Goal: Communication & Community: Answer question/provide support

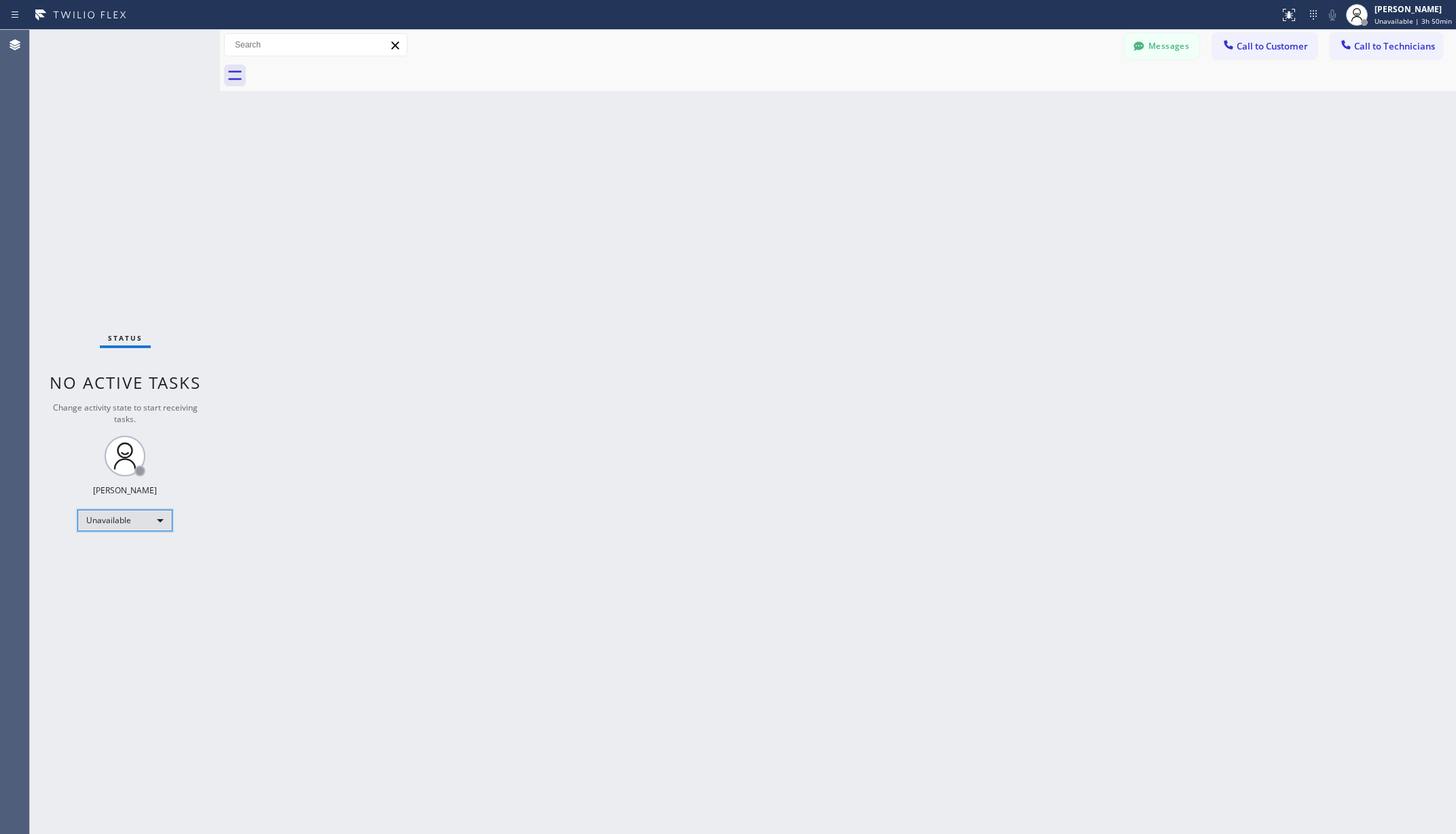
click at [139, 522] on div "Unavailable" at bounding box center [124, 520] width 95 height 21
click at [117, 554] on li "Available" at bounding box center [124, 556] width 92 height 16
click at [364, 531] on div "Back to Dashboard Change Sender ID Customers Technicians AA [PERSON_NAME] [DATE…" at bounding box center [838, 432] width 1236 height 805
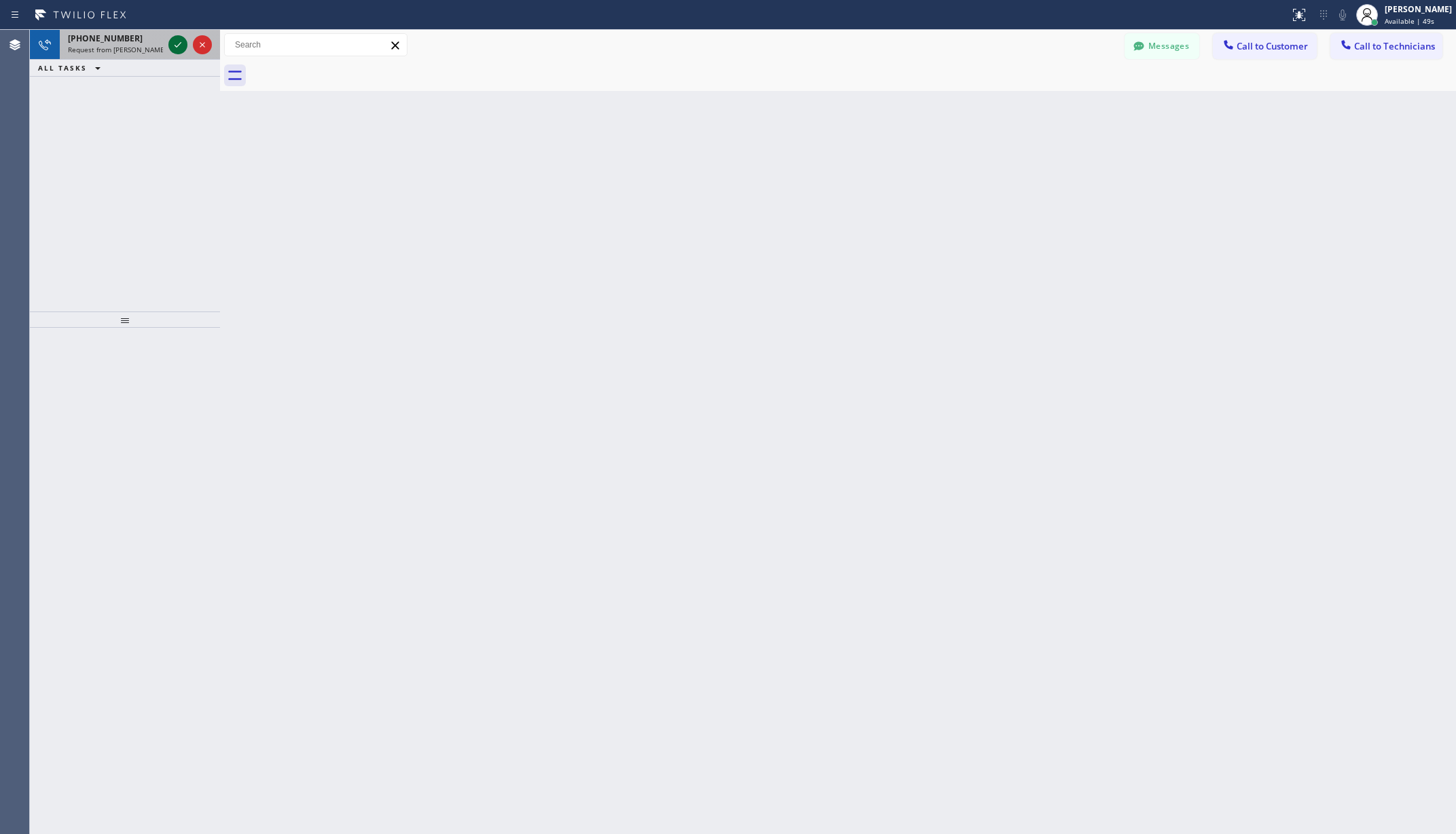
click at [173, 45] on icon at bounding box center [178, 45] width 16 height 16
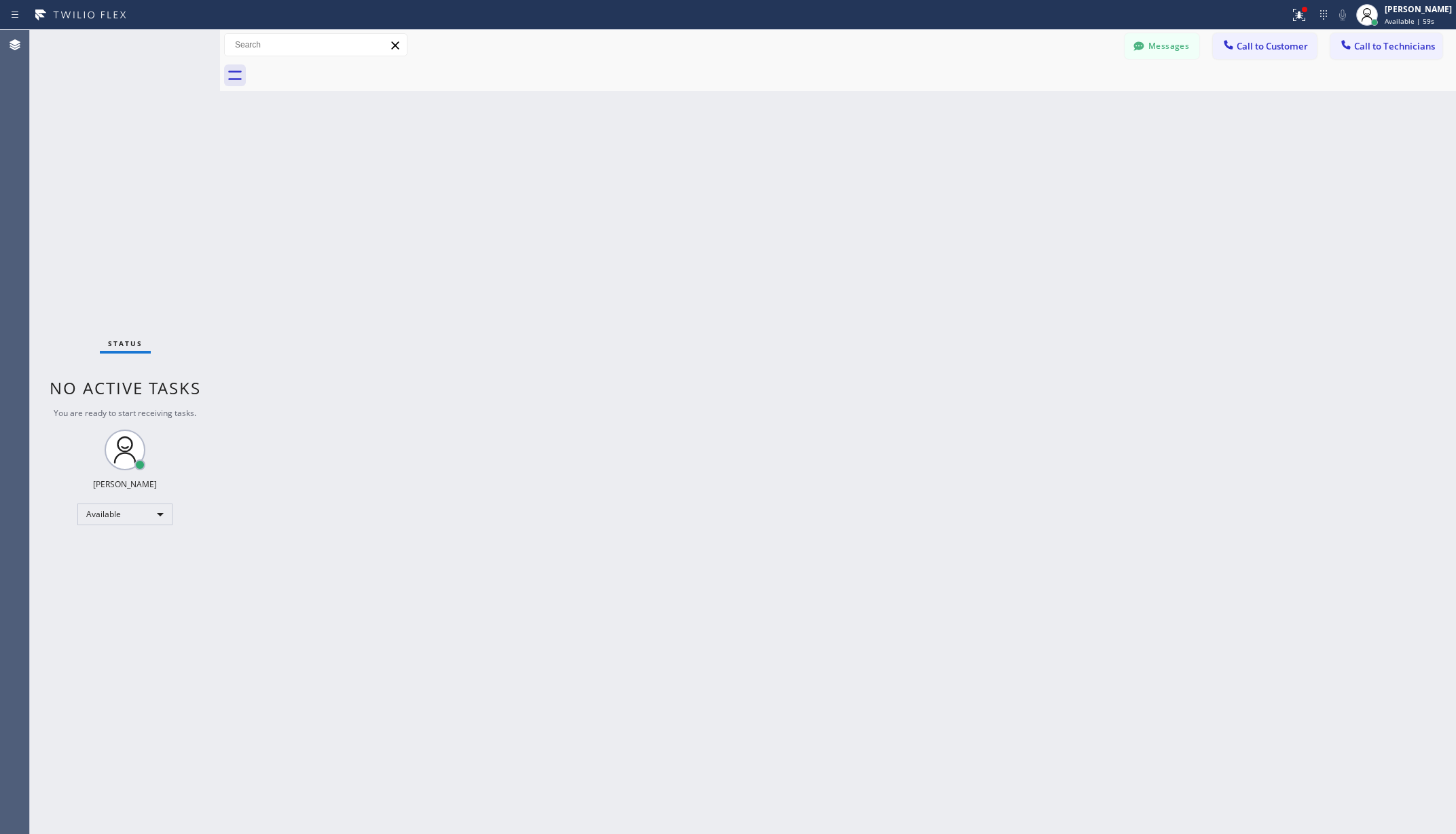
click at [331, 99] on div "Back to Dashboard Change Sender ID Customers Technicians AA [PERSON_NAME] [DATE…" at bounding box center [838, 432] width 1236 height 805
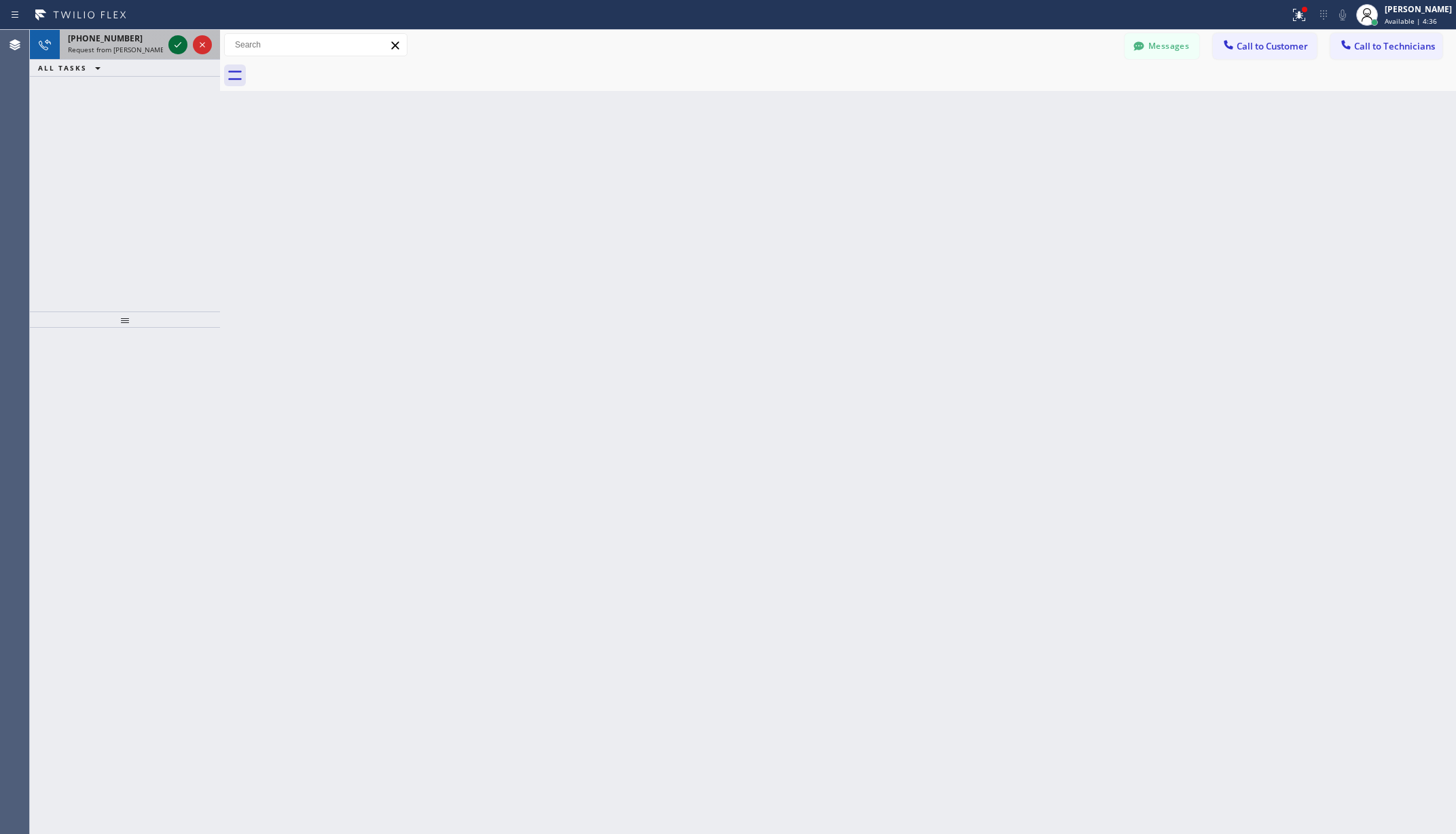
click at [173, 44] on icon at bounding box center [178, 45] width 16 height 16
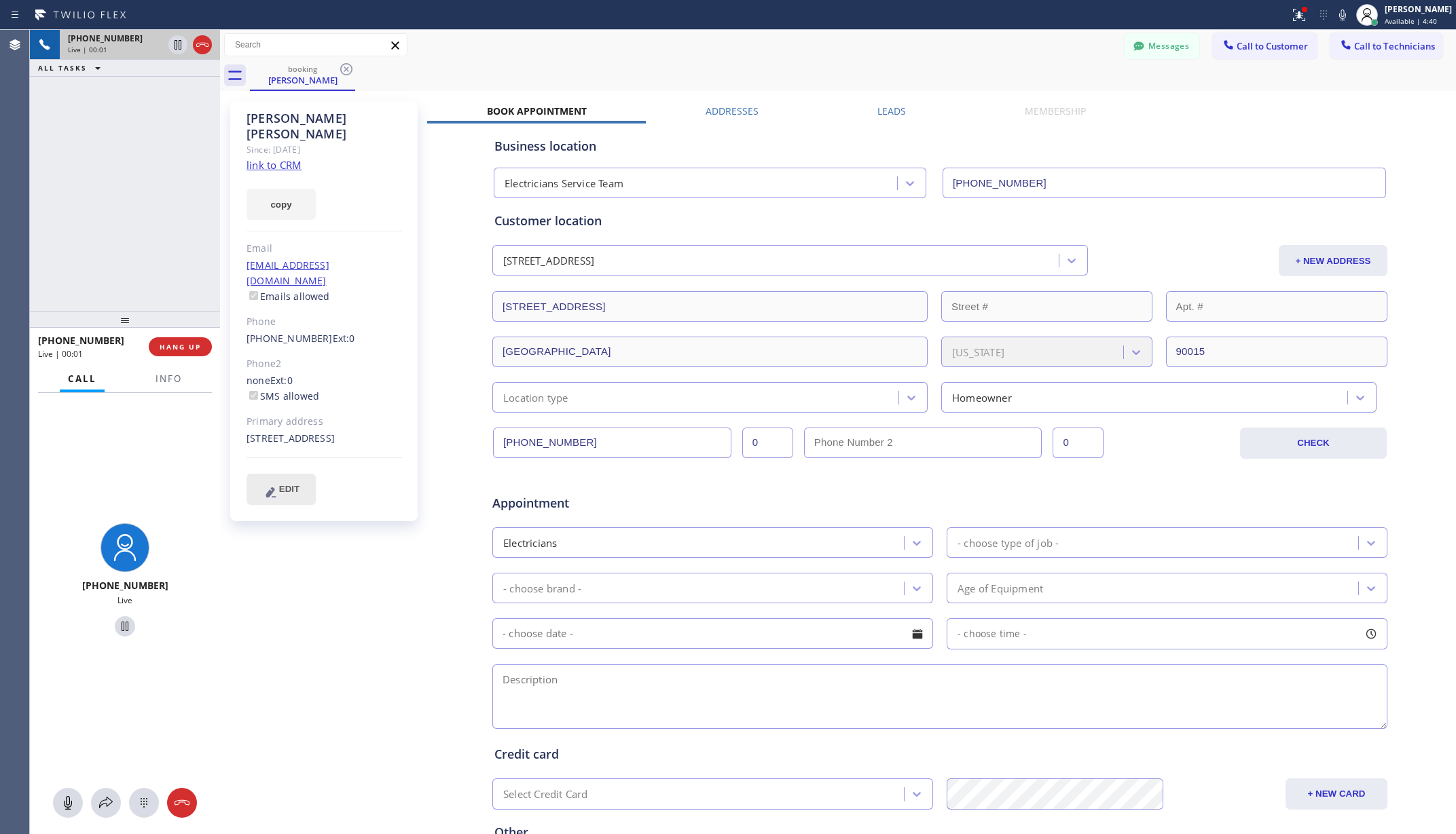
type input "[PHONE_NUMBER]"
click at [61, 795] on icon at bounding box center [68, 803] width 16 height 16
click at [117, 623] on icon at bounding box center [124, 626] width 16 height 16
click at [120, 628] on icon at bounding box center [124, 626] width 9 height 9
click at [64, 801] on icon at bounding box center [68, 803] width 16 height 16
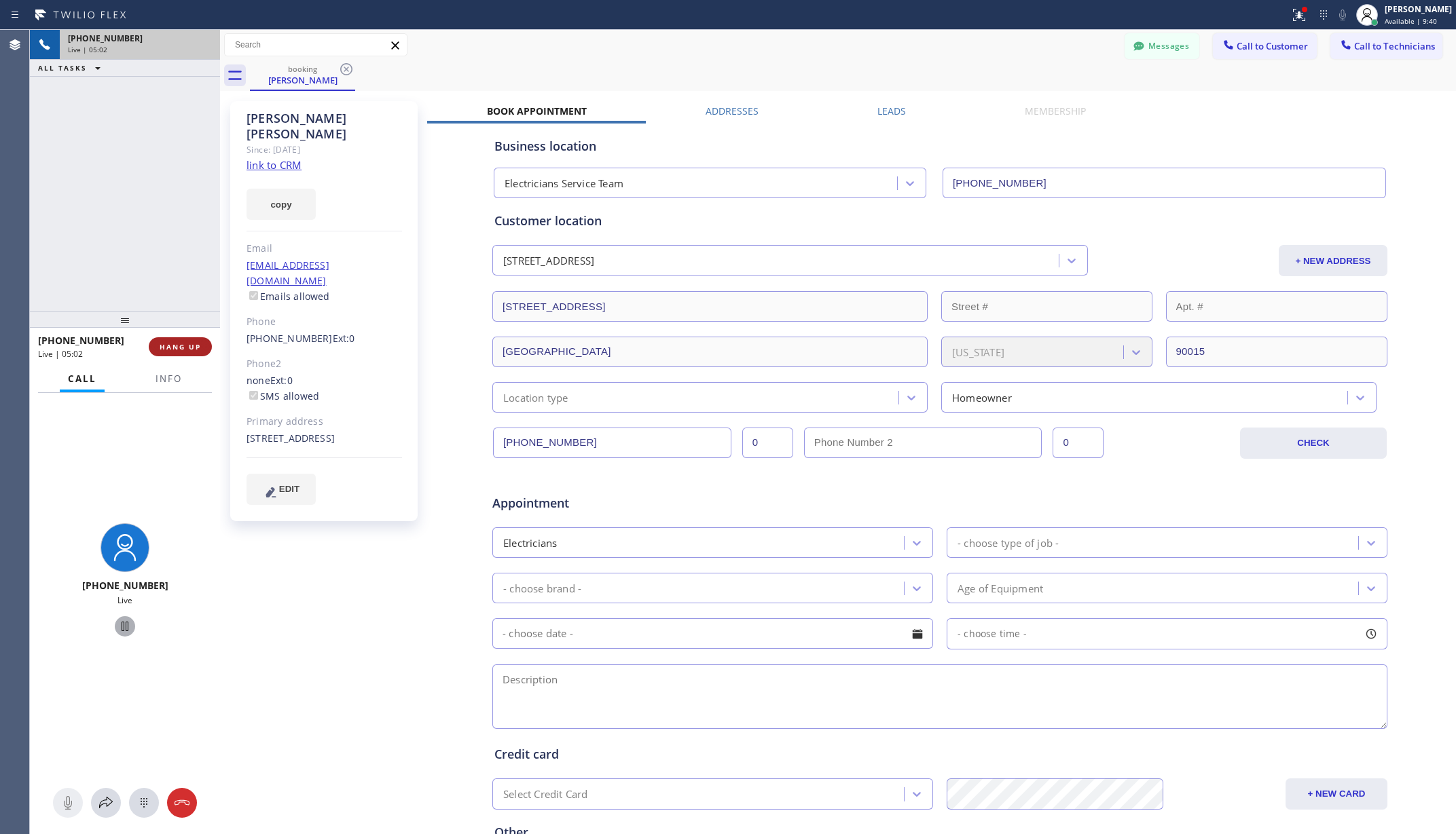
click at [189, 345] on span "HANG UP" at bounding box center [180, 347] width 41 height 9
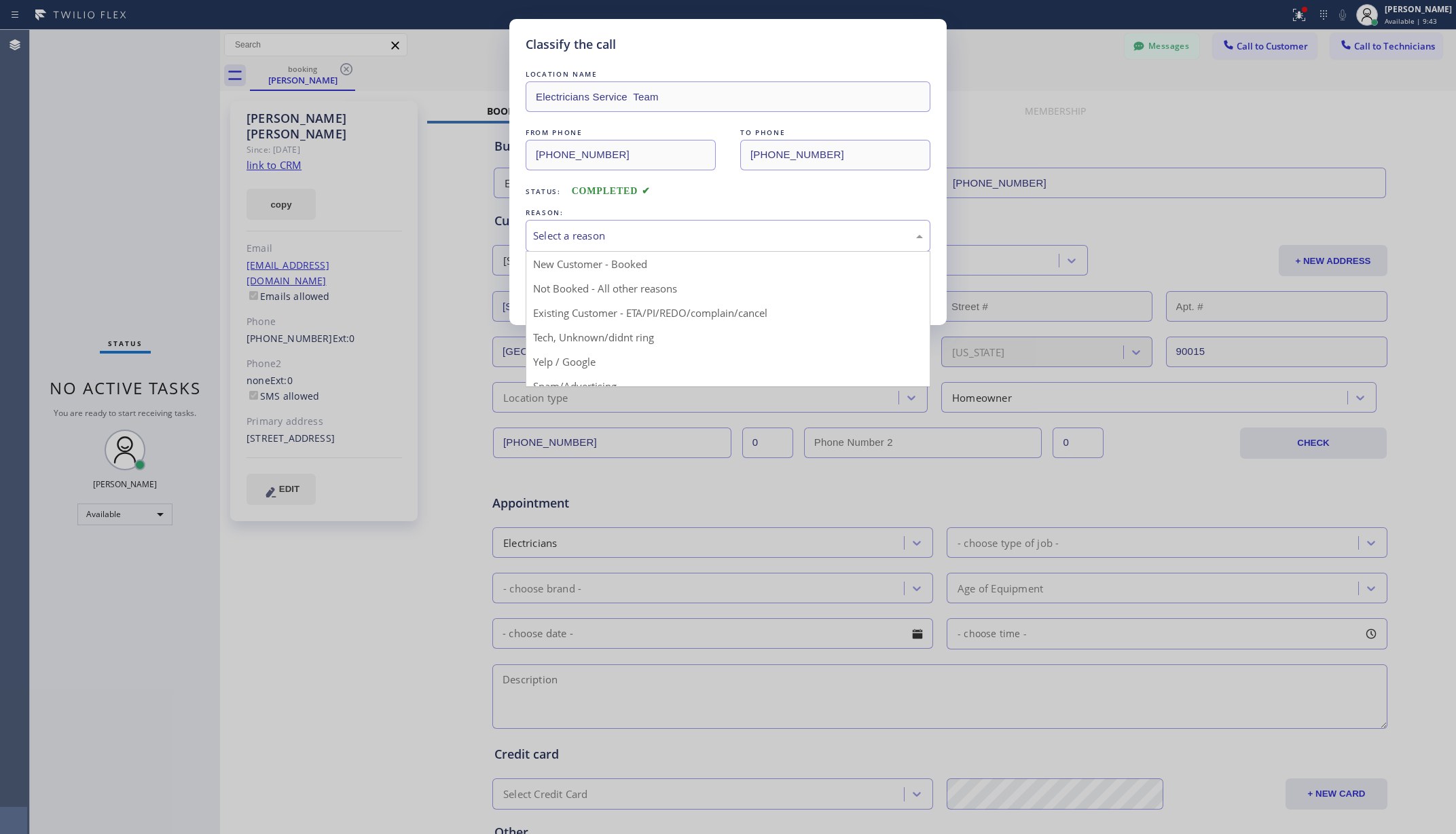
click at [724, 244] on div "Select a reason" at bounding box center [728, 236] width 390 height 15
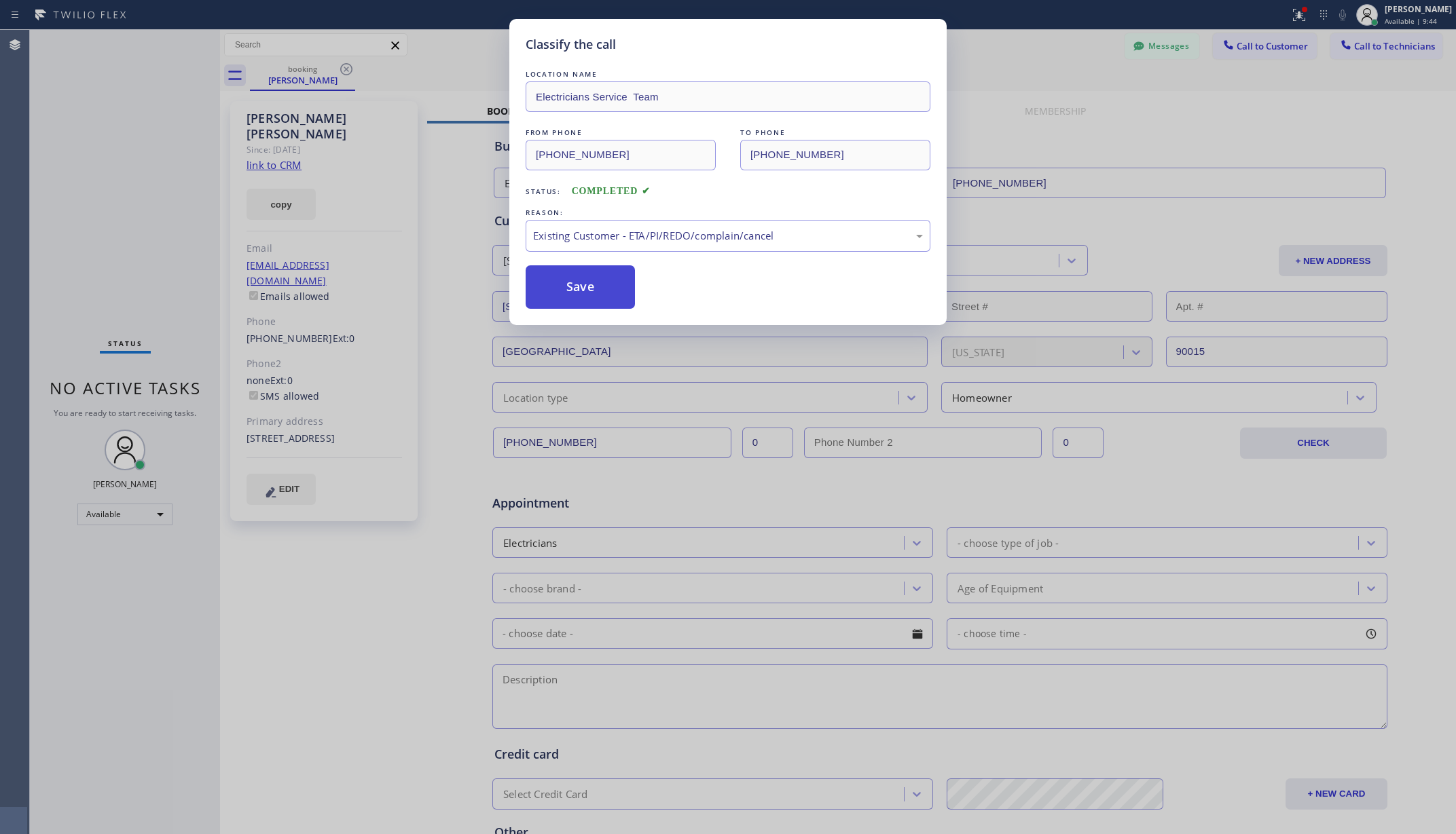
click at [604, 286] on button "Save" at bounding box center [579, 287] width 109 height 44
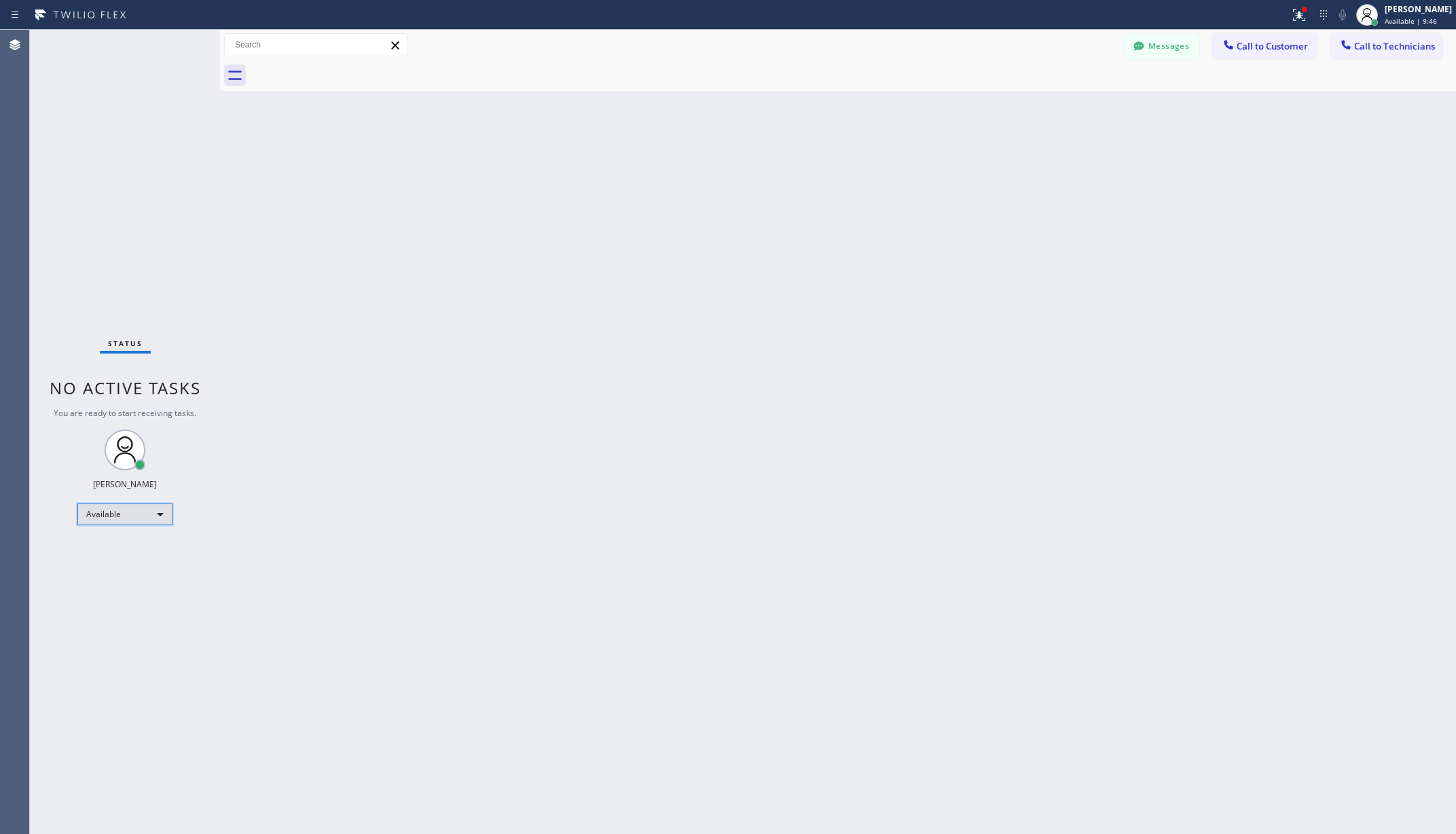
click at [107, 522] on div "Available" at bounding box center [124, 514] width 95 height 21
click at [112, 559] on li "Unavailable" at bounding box center [124, 567] width 92 height 16
click at [667, 436] on div "Back to Dashboard Change Sender ID Customers Technicians AA [PERSON_NAME] [DATE…" at bounding box center [838, 432] width 1236 height 805
